Goal: Check status

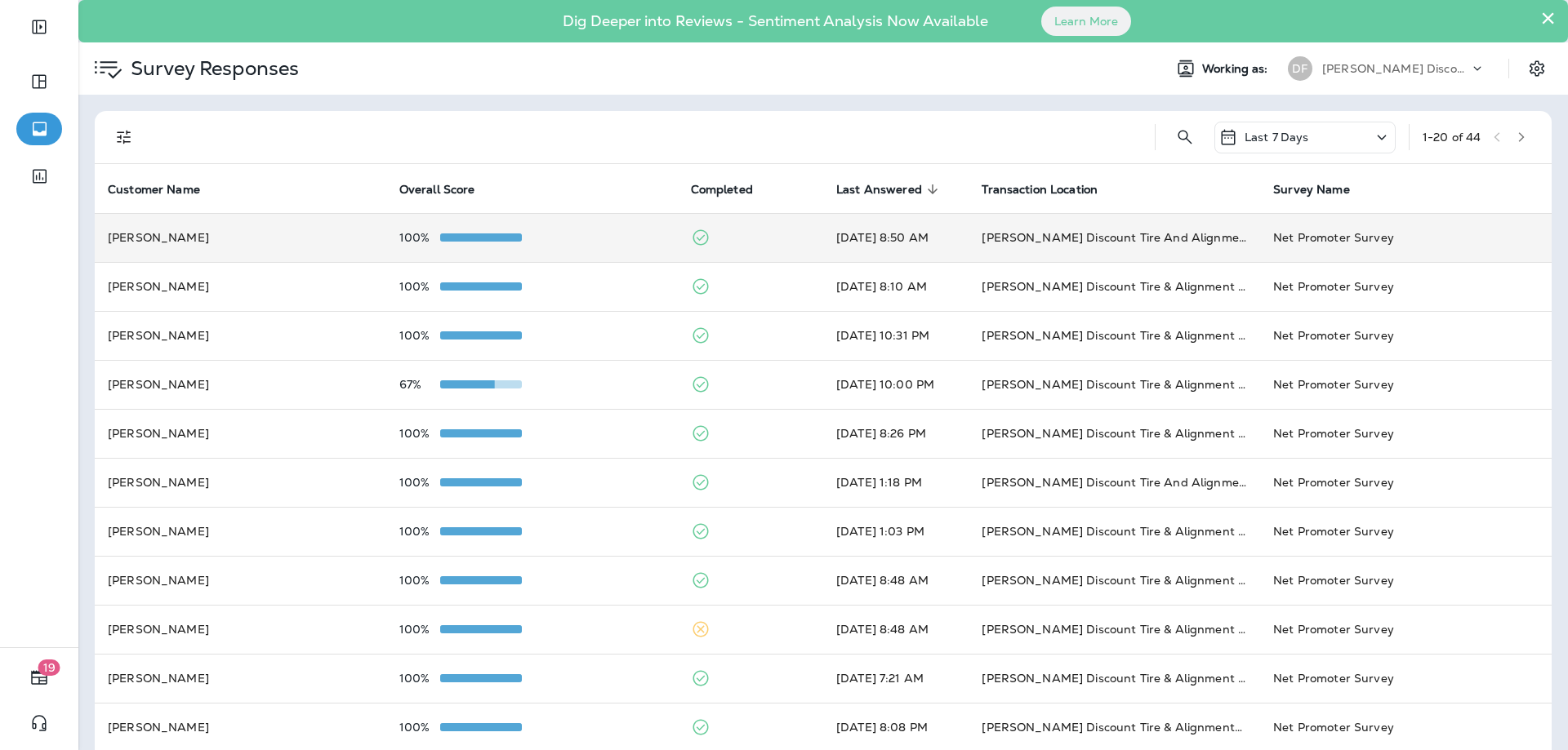
click at [514, 237] on span at bounding box center [481, 237] width 82 height 8
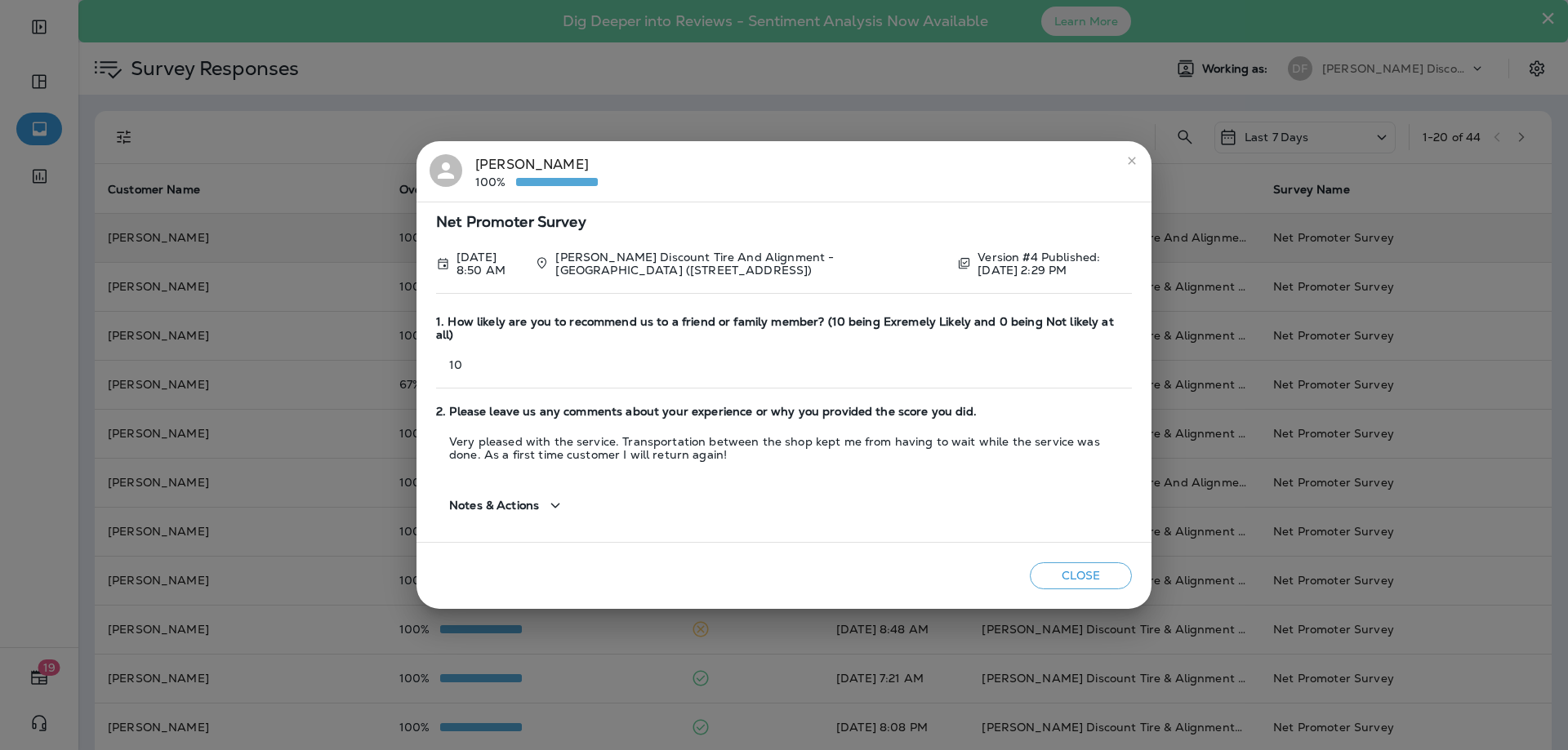
click at [1070, 563] on button "Close" at bounding box center [1081, 575] width 102 height 27
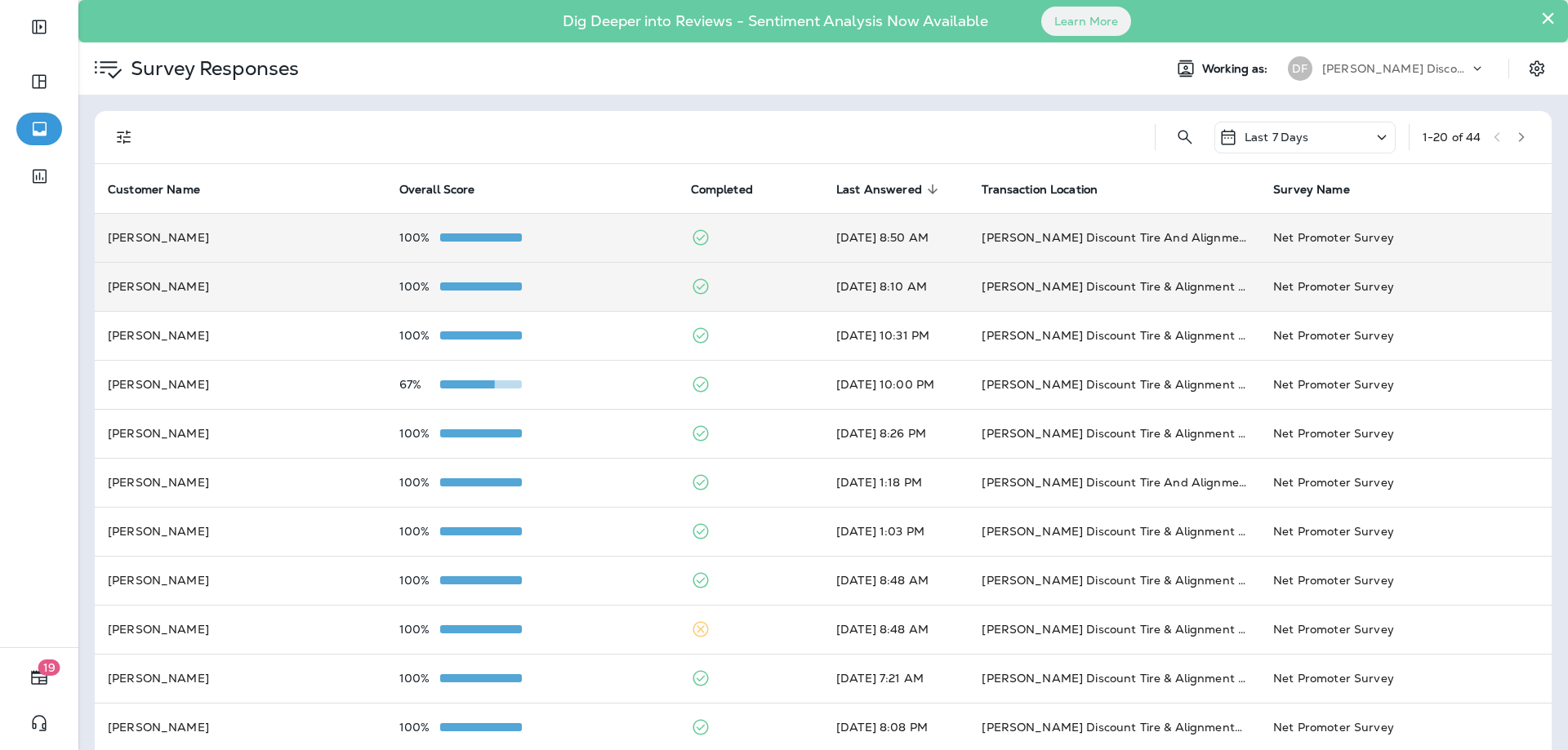
click at [409, 274] on td "100%" at bounding box center [532, 286] width 292 height 49
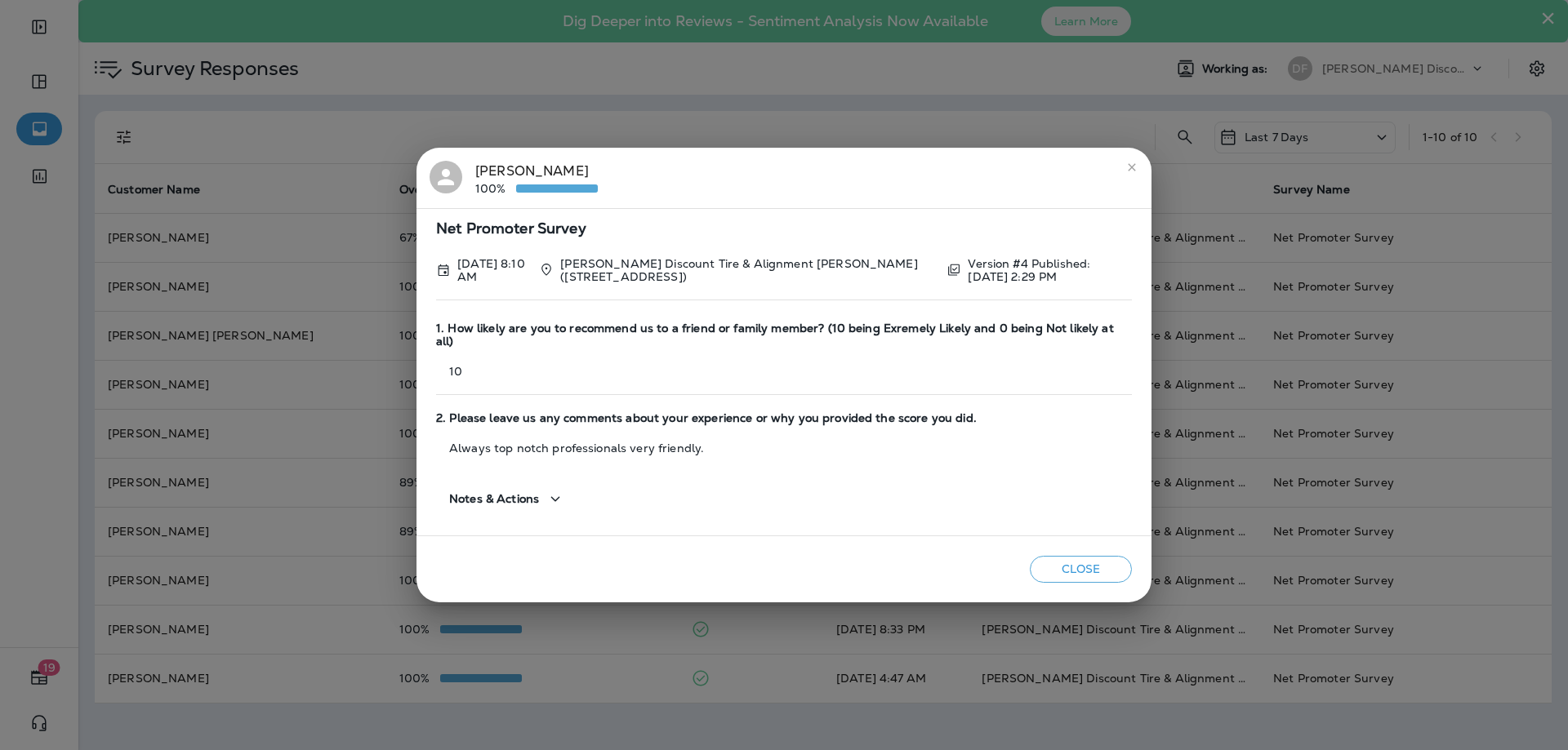
click at [1082, 556] on button "Close" at bounding box center [1081, 569] width 102 height 27
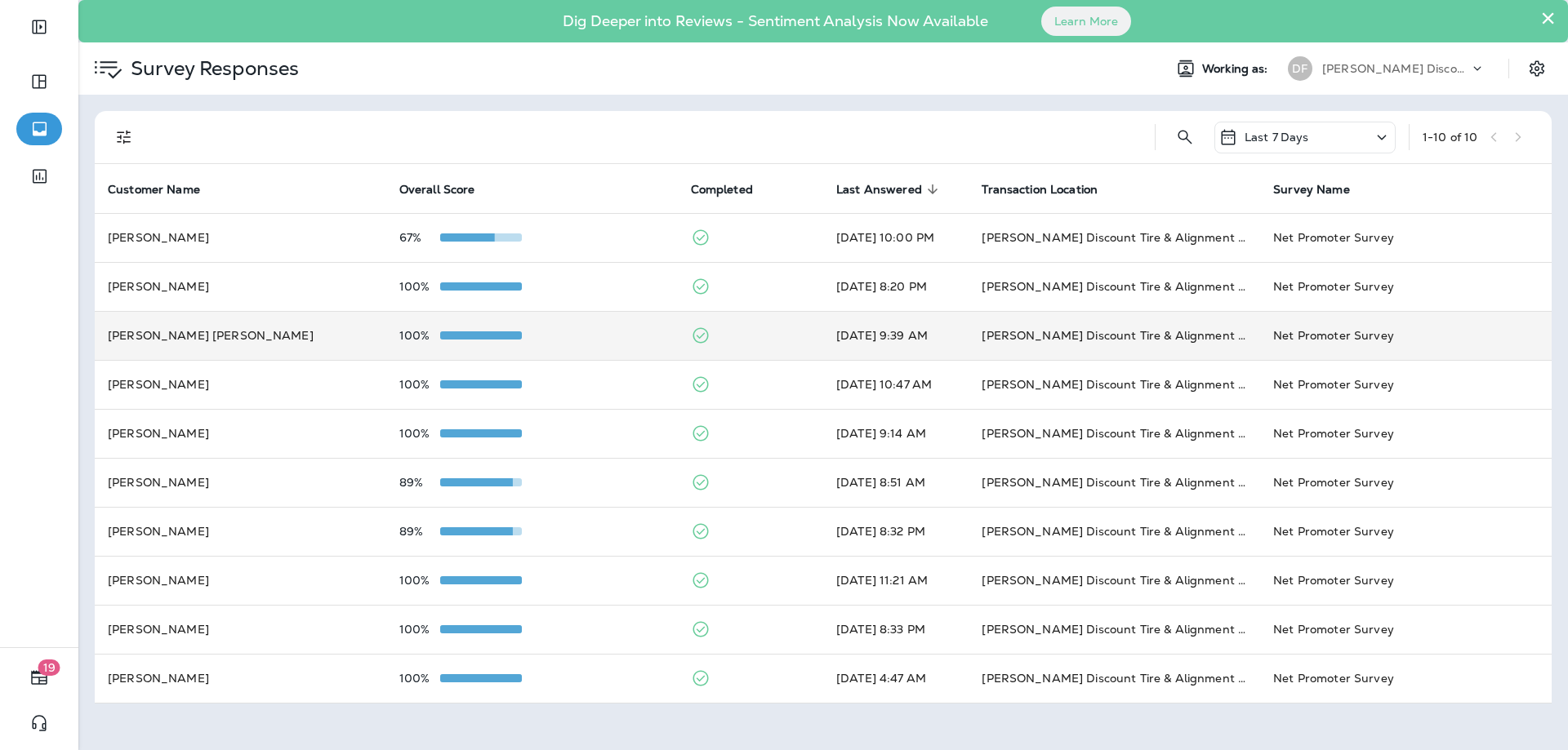
click at [645, 340] on div "100%" at bounding box center [532, 336] width 265 height 13
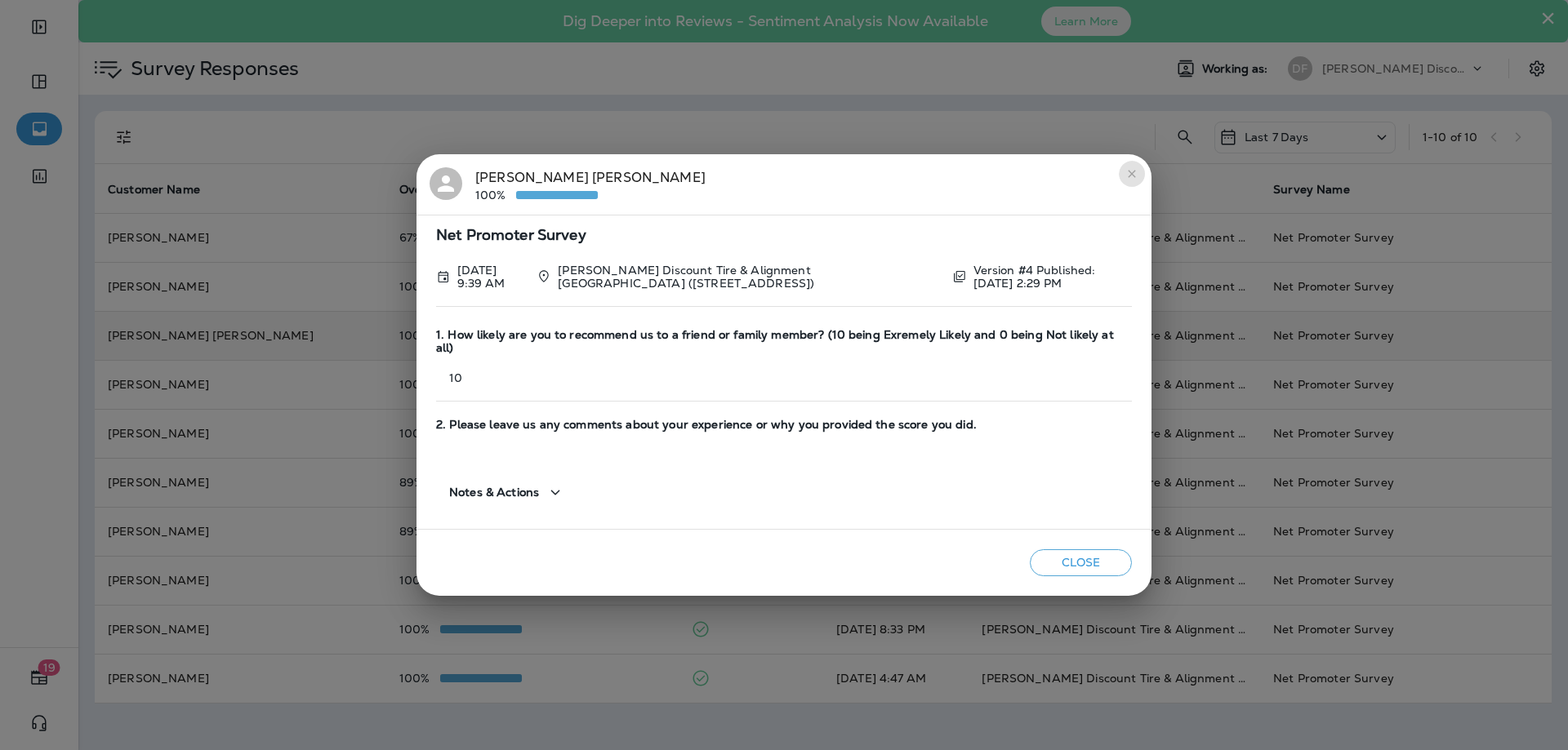
click at [1136, 180] on icon "close" at bounding box center [1132, 174] width 13 height 13
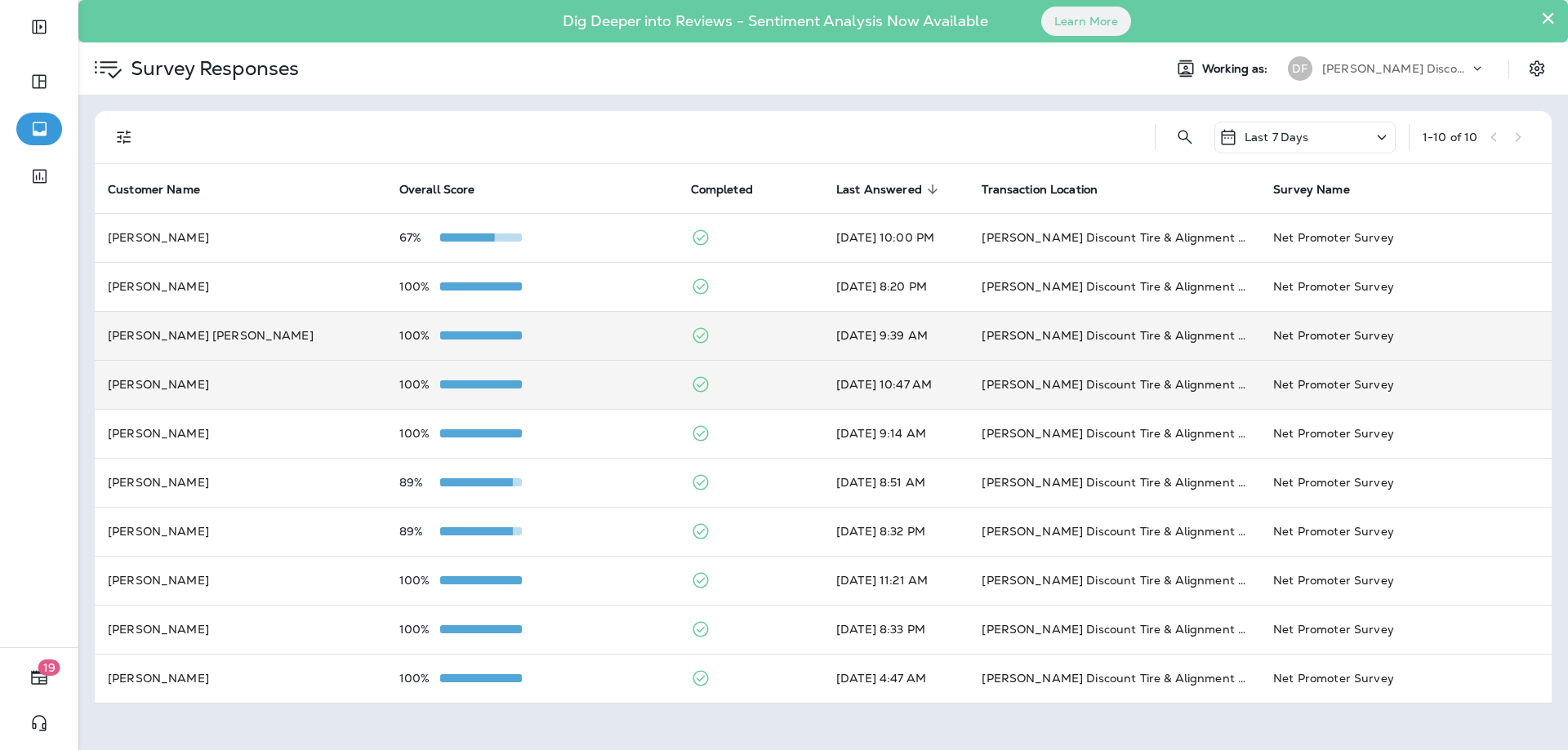
click at [839, 376] on td "[DATE] 10:47 AM" at bounding box center [896, 384] width 145 height 49
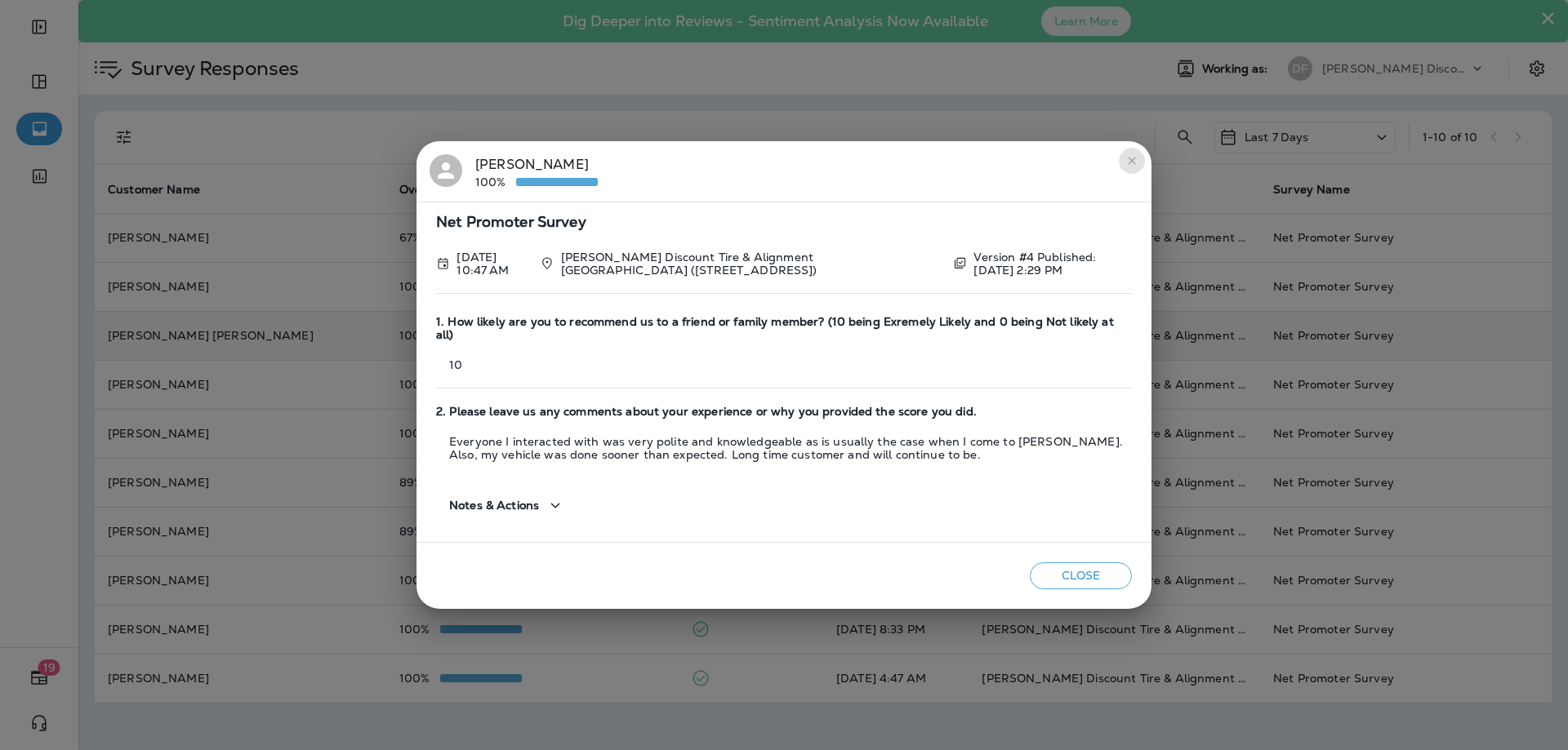
click at [1130, 167] on icon "close" at bounding box center [1132, 161] width 13 height 13
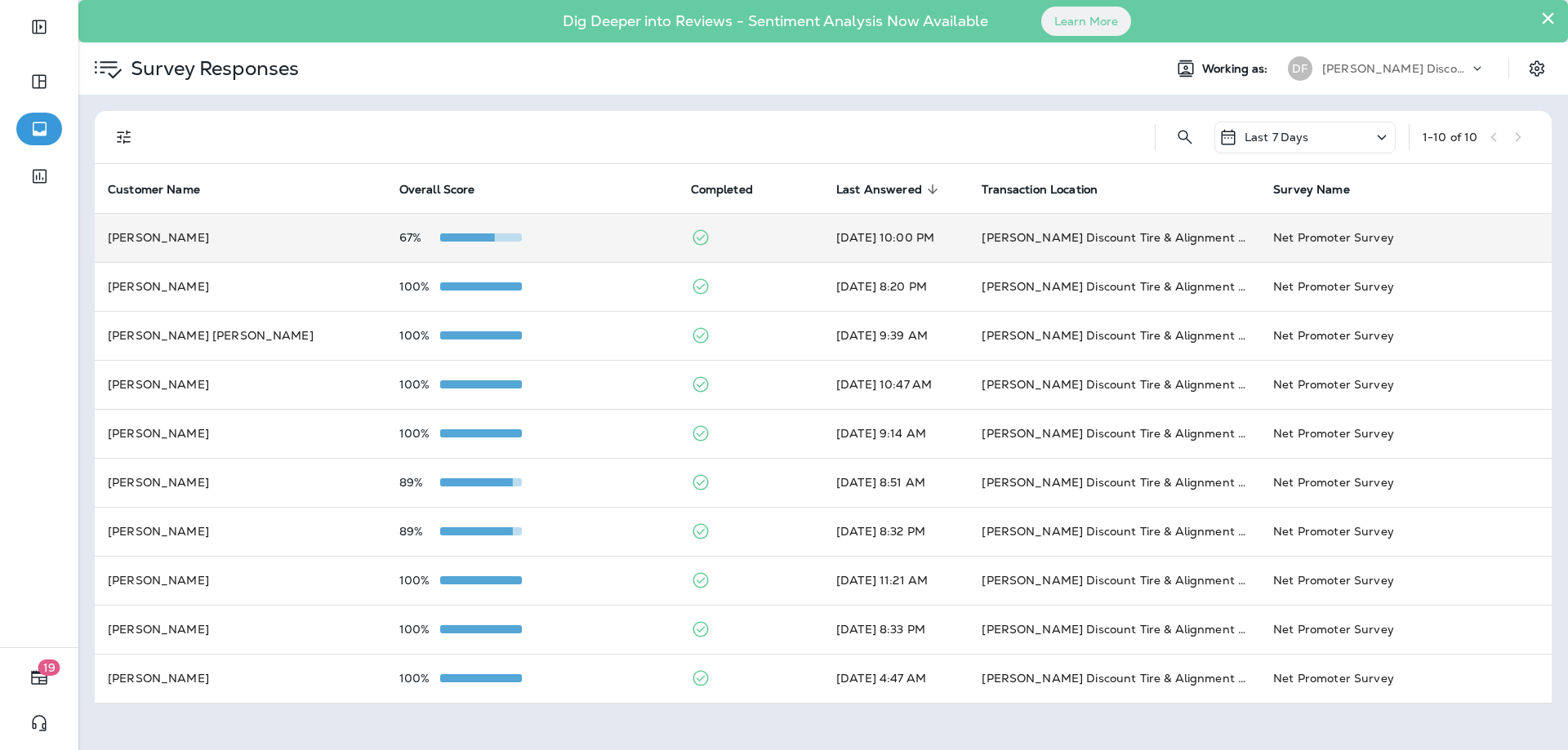
click at [889, 234] on td "[DATE] 10:00 PM" at bounding box center [896, 237] width 145 height 49
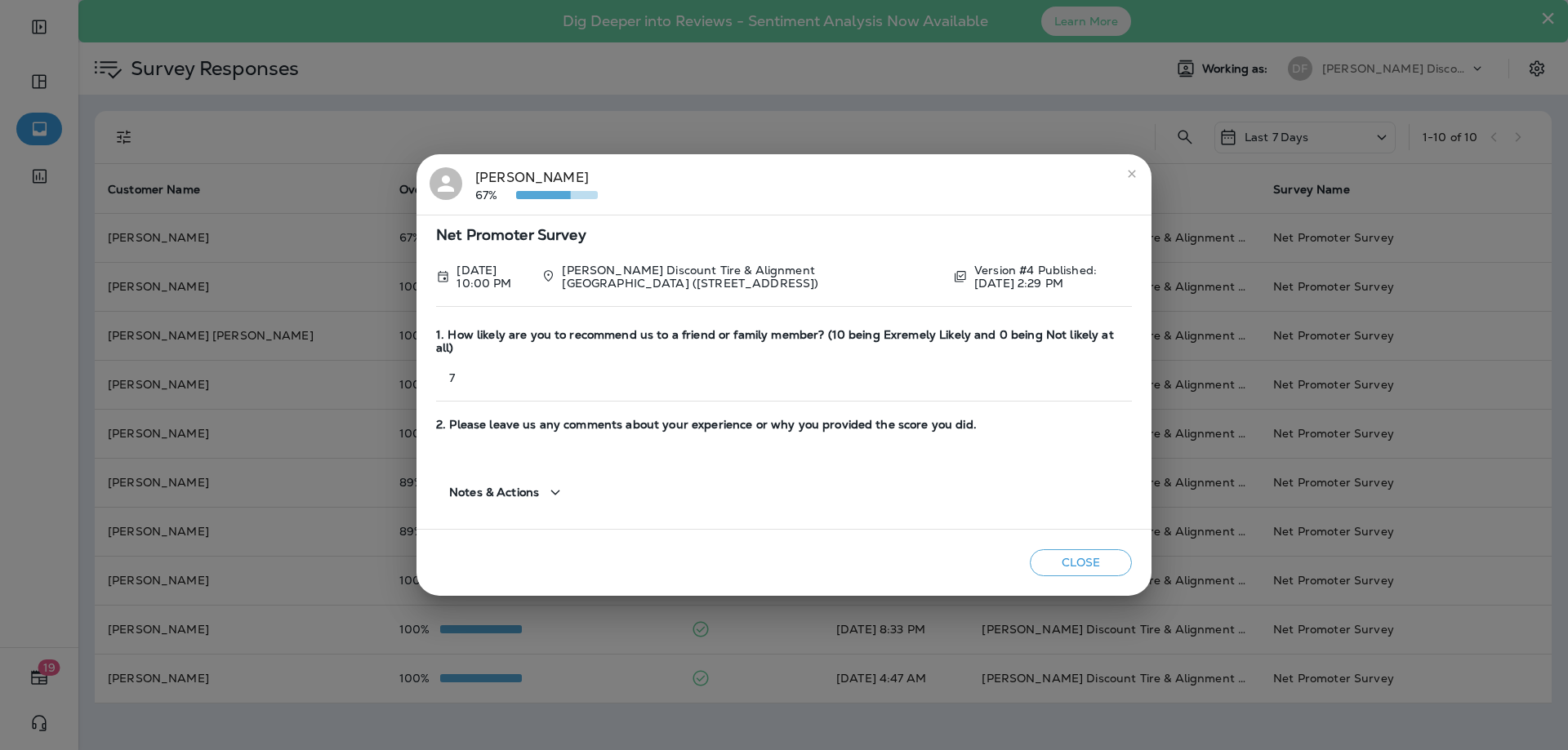
click at [1132, 180] on icon "close" at bounding box center [1132, 174] width 13 height 13
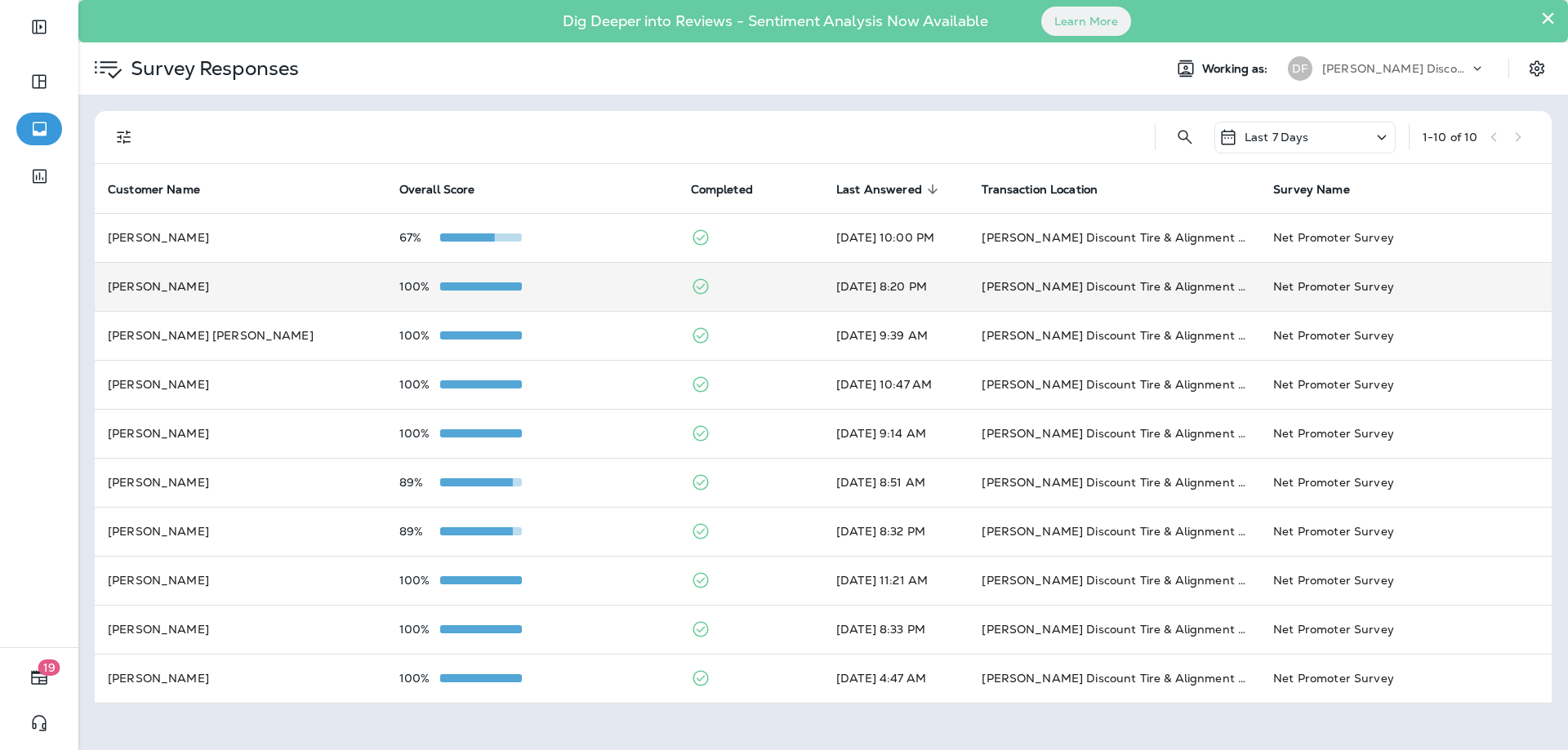
click at [1010, 279] on td "[PERSON_NAME] Discount Tire & Alignment [GEOGRAPHIC_DATA] ([STREET_ADDRESS])" at bounding box center [1114, 286] width 292 height 49
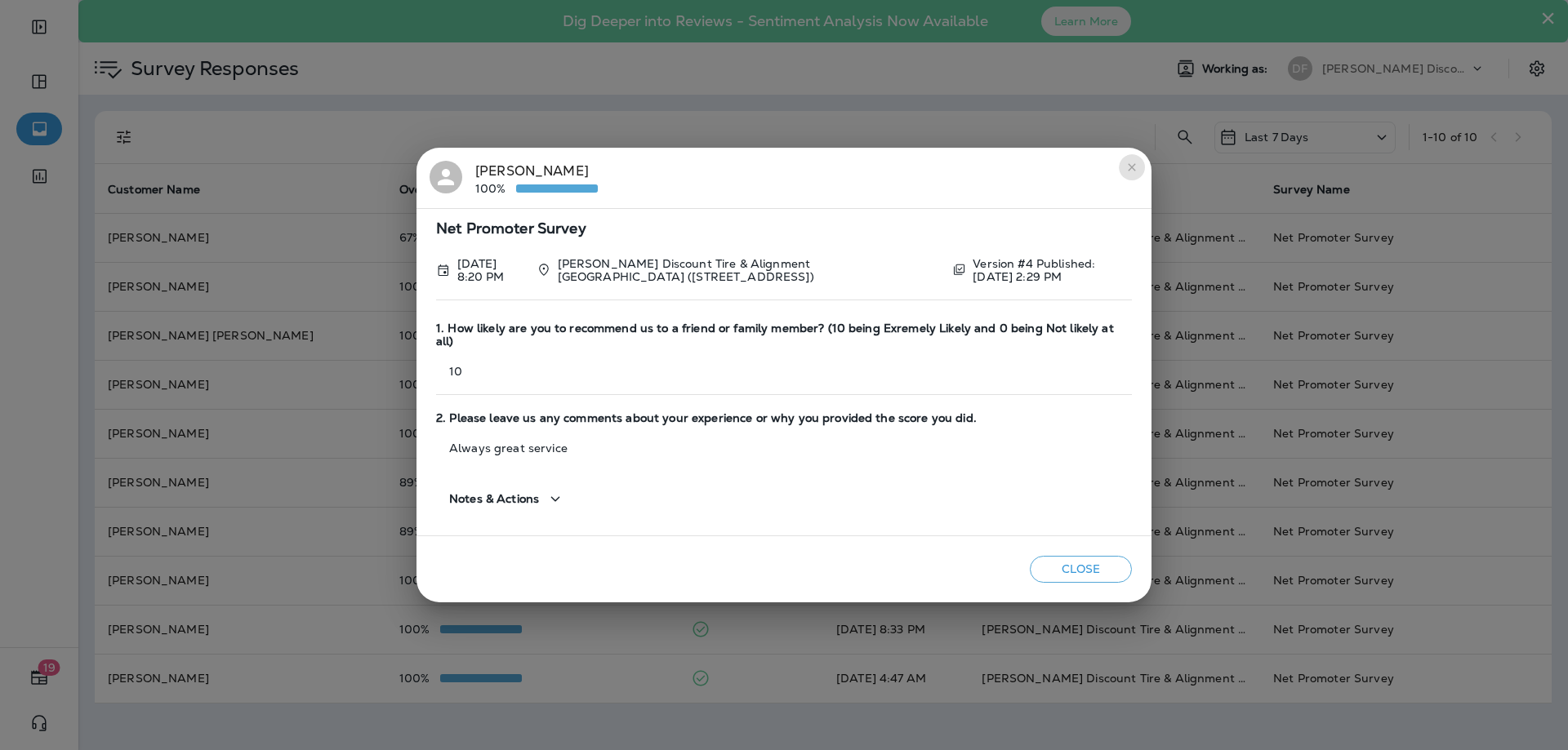
click at [1128, 180] on button "close" at bounding box center [1132, 167] width 26 height 26
